Goal: Navigation & Orientation: Find specific page/section

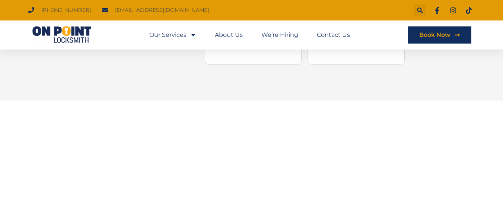
scroll to position [1146, 0]
click at [188, 34] on span "Menu" at bounding box center [192, 34] width 10 height 13
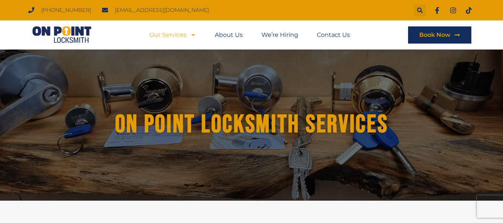
click at [185, 32] on link "Our Services" at bounding box center [172, 34] width 47 height 17
click at [260, 61] on div "On Point Locksmith Services" at bounding box center [251, 125] width 417 height 151
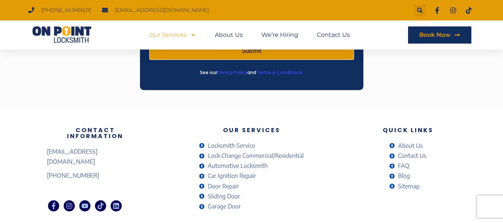
scroll to position [742, 0]
